Goal: Task Accomplishment & Management: Manage account settings

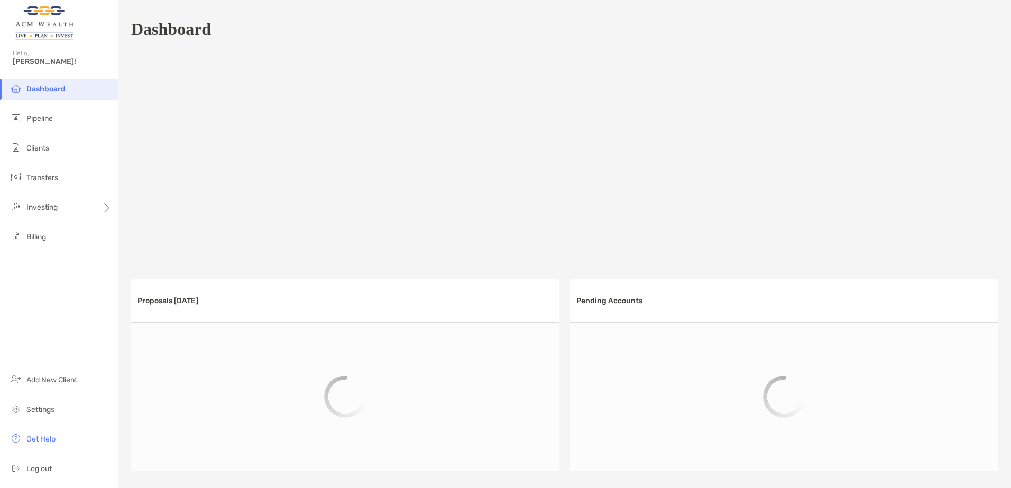
scroll to position [687, 0]
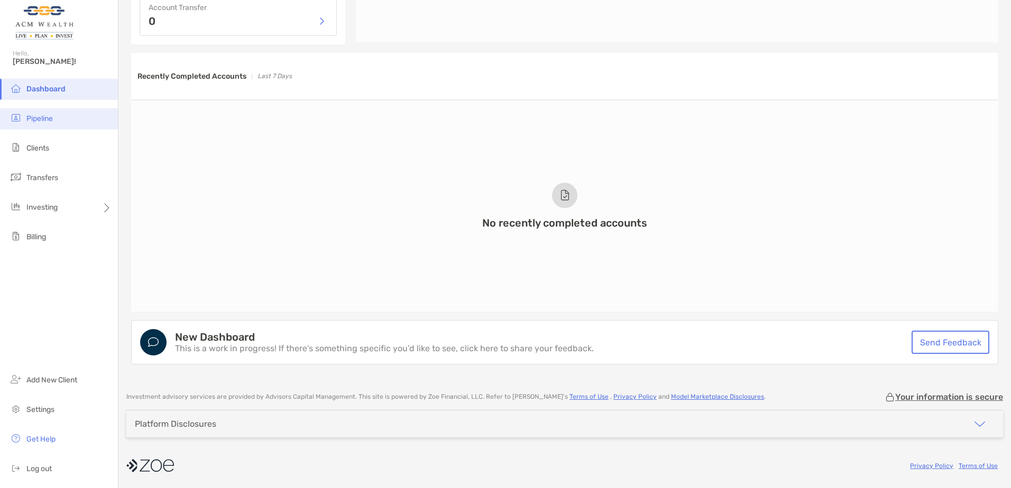
click at [35, 118] on span "Pipeline" at bounding box center [39, 118] width 26 height 9
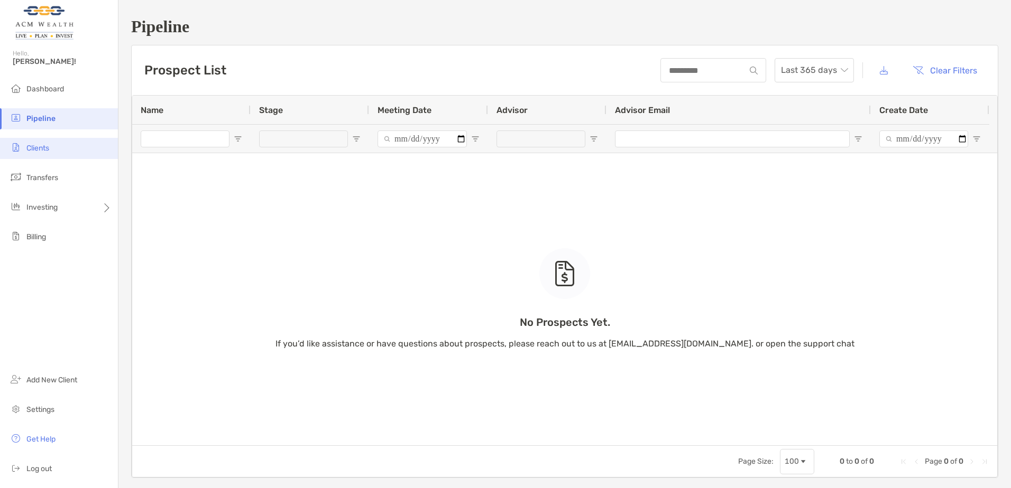
click at [37, 145] on span "Clients" at bounding box center [37, 148] width 23 height 9
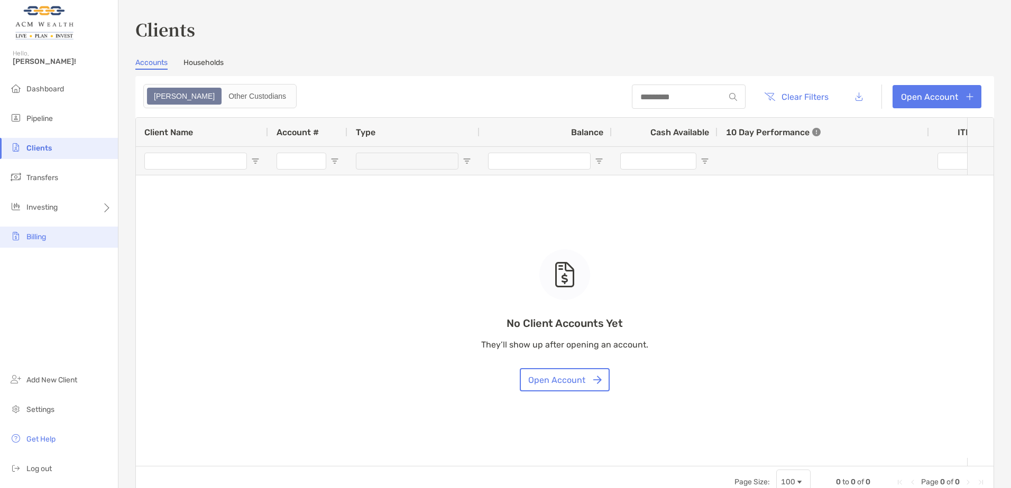
click at [36, 239] on span "Billing" at bounding box center [36, 237] width 20 height 9
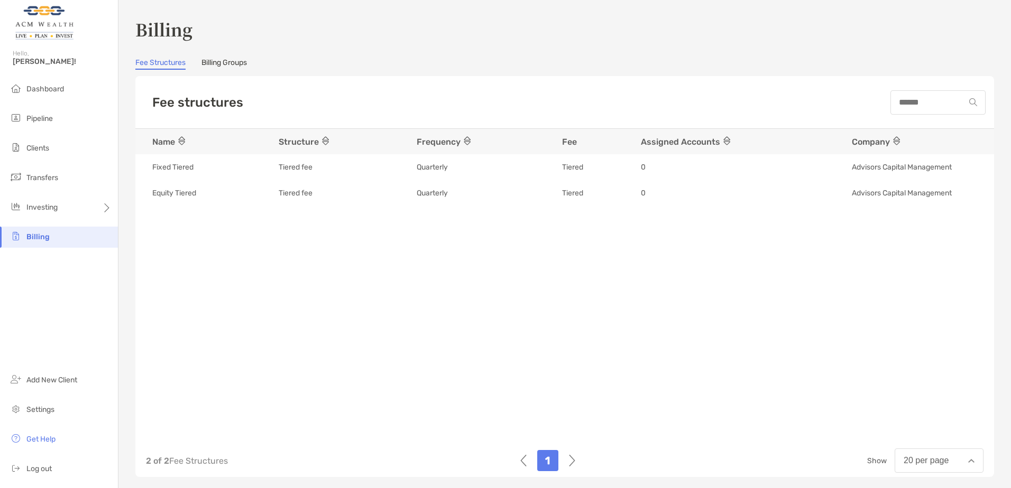
click at [86, 280] on div "Dashboard Pipeline Clients Transfers Investing Billing Add New Client Settings …" at bounding box center [59, 284] width 118 height 410
click at [42, 470] on span "Log out" at bounding box center [38, 469] width 25 height 9
